Goal: Information Seeking & Learning: Learn about a topic

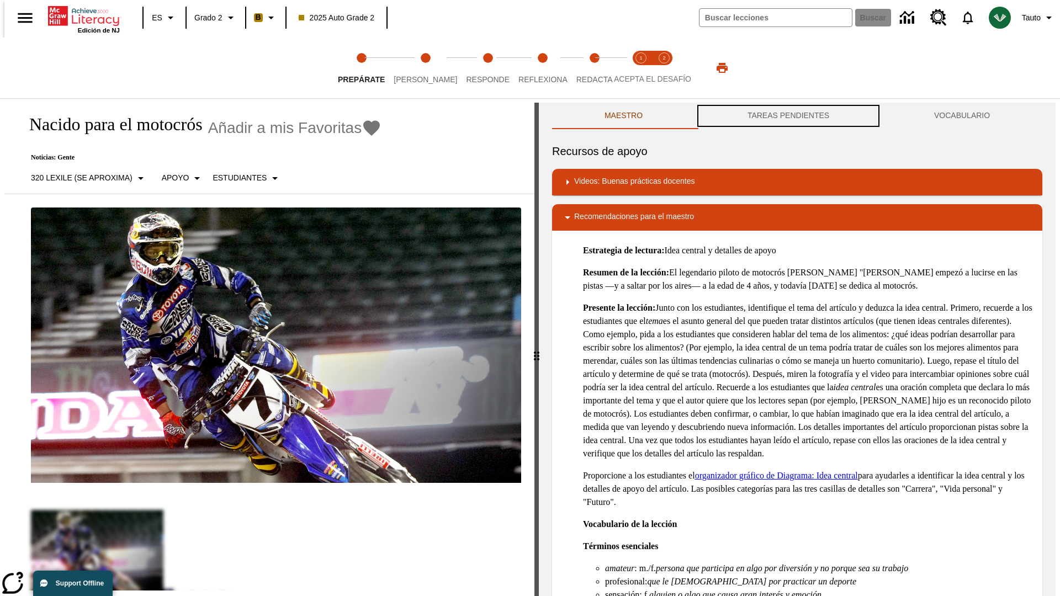
click at [789, 116] on button "TAREAS PENDIENTES" at bounding box center [788, 116] width 187 height 27
